Goal: Book appointment/travel/reservation

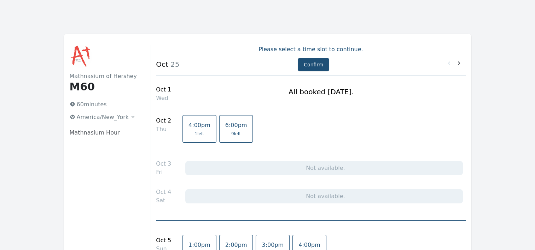
click at [229, 132] on span "9 left" at bounding box center [236, 134] width 22 height 6
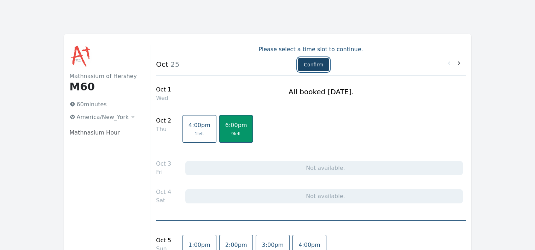
click at [310, 62] on button "Confirm" at bounding box center [313, 64] width 31 height 13
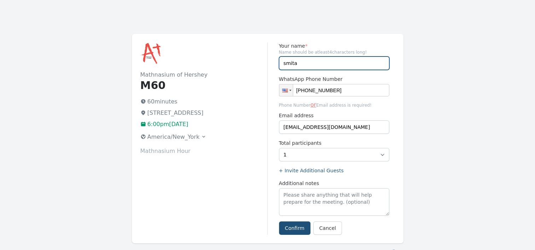
click at [315, 61] on input "smita" at bounding box center [334, 63] width 110 height 13
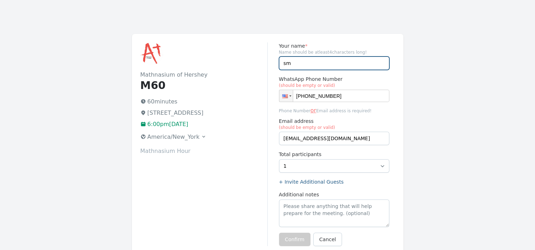
type input "s"
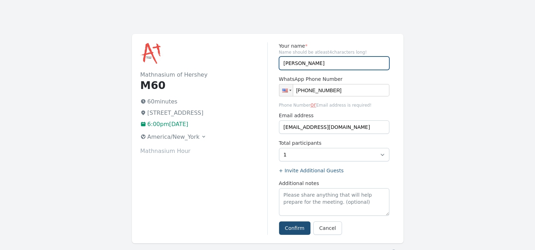
type input "Riya and Tanya"
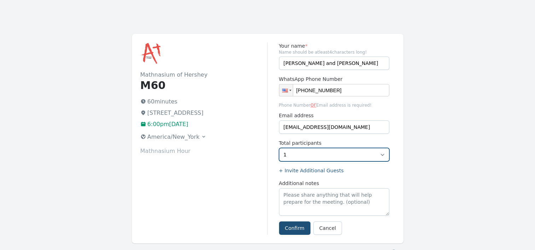
click at [380, 156] on select "1 2 3 4 5 6 7 8 9" at bounding box center [334, 154] width 110 height 13
select select "2"
click at [279, 148] on select "1 2 3 4 5 6 7 8 9" at bounding box center [334, 154] width 110 height 13
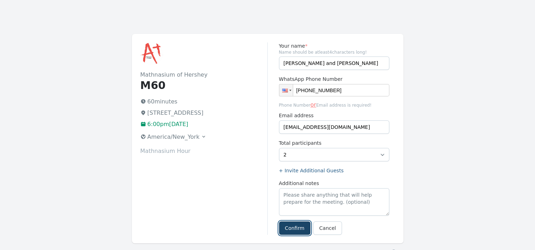
click at [287, 231] on button "Confirm" at bounding box center [294, 228] width 31 height 13
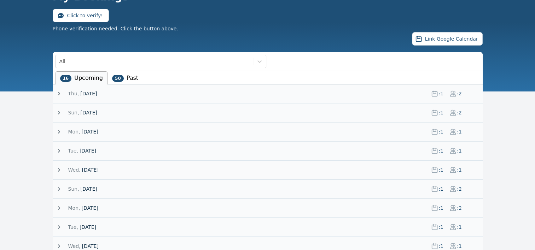
scroll to position [51, 0]
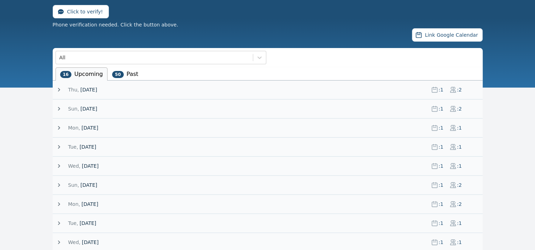
click at [57, 107] on icon at bounding box center [59, 108] width 7 height 7
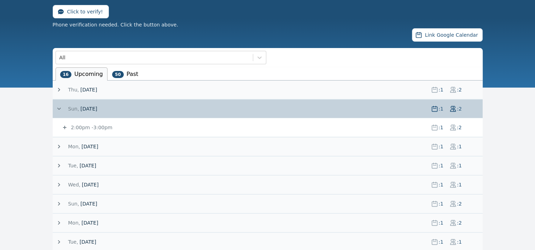
click at [57, 107] on icon at bounding box center [59, 108] width 7 height 7
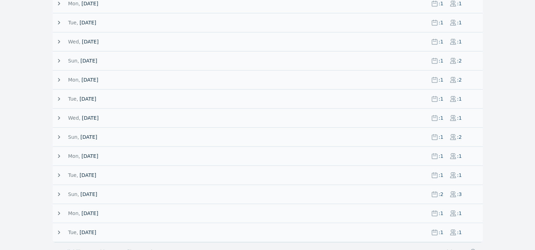
scroll to position [191, 0]
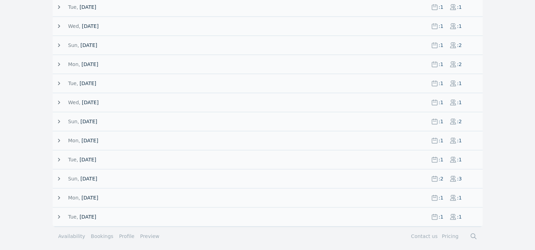
click at [57, 175] on icon at bounding box center [59, 178] width 7 height 7
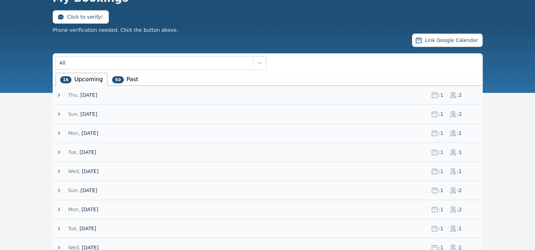
scroll to position [0, 0]
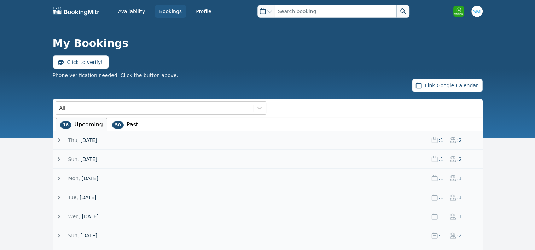
click at [56, 140] on icon at bounding box center [59, 140] width 7 height 7
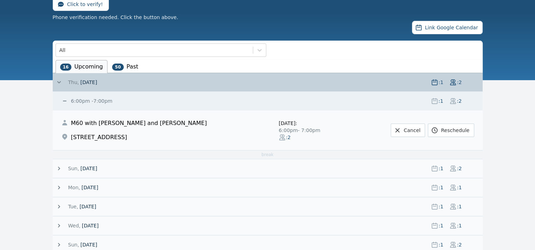
scroll to position [58, 0]
click at [63, 81] on span at bounding box center [62, 82] width 13 height 7
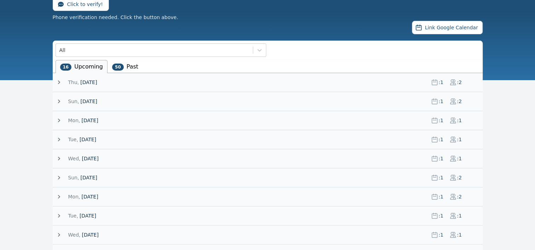
click at [57, 99] on icon at bounding box center [59, 101] width 7 height 7
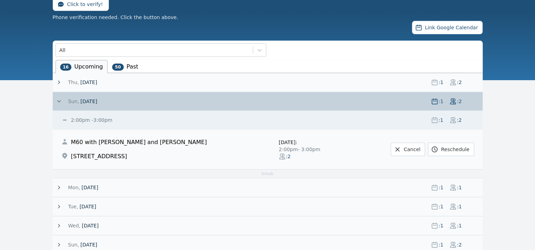
click at [57, 99] on icon at bounding box center [59, 101] width 7 height 7
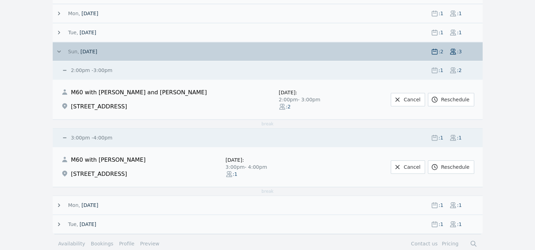
scroll to position [320, 0]
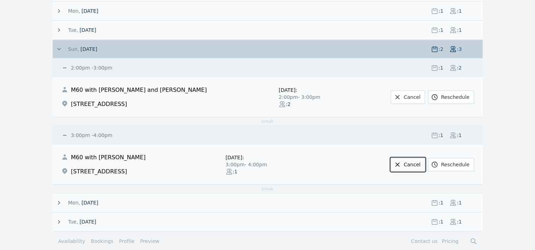
click at [416, 163] on link "Cancel" at bounding box center [408, 164] width 34 height 13
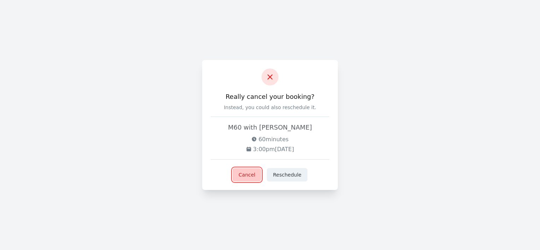
click at [250, 173] on button "Cancel" at bounding box center [247, 174] width 29 height 13
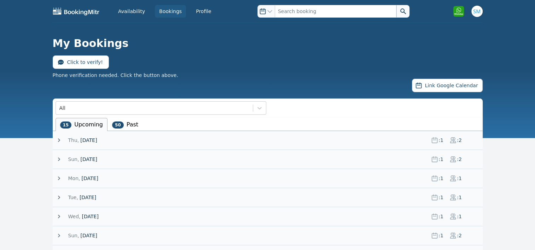
click at [395, 178] on span "[DATE]" at bounding box center [246, 178] width 357 height 7
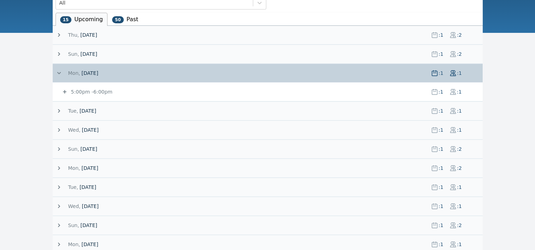
scroll to position [106, 0]
click at [26, 161] on main "All 15 Upcoming 50 Past [DATE] : 1 : 2 6:00pm - 7:00pm : 1 : 2 M60 with [PERSON…" at bounding box center [267, 175] width 535 height 364
click at [58, 73] on icon at bounding box center [59, 72] width 7 height 7
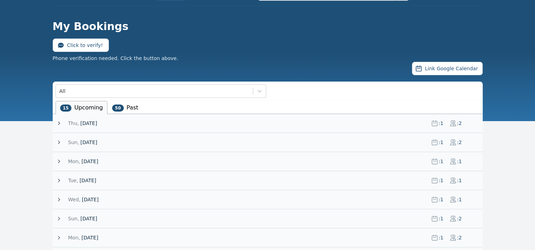
scroll to position [14, 0]
